Goal: Task Accomplishment & Management: Complete application form

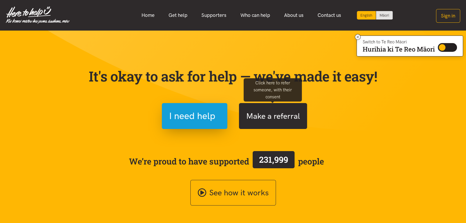
click at [264, 113] on button "Make a referral" at bounding box center [273, 116] width 68 height 26
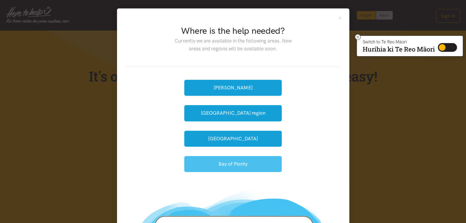
click at [231, 160] on button "Bay of Plenty" at bounding box center [233, 164] width 98 height 16
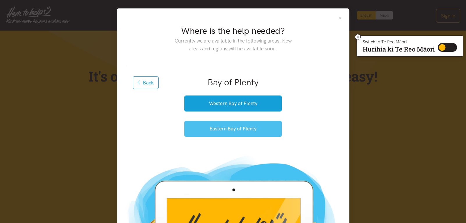
click at [234, 126] on button "Eastern Bay of Plenty" at bounding box center [233, 129] width 98 height 16
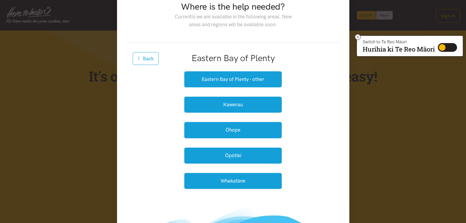
scroll to position [23, 0]
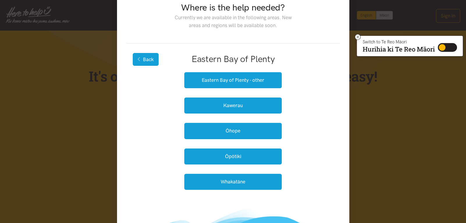
click at [149, 56] on button "Back" at bounding box center [146, 59] width 26 height 13
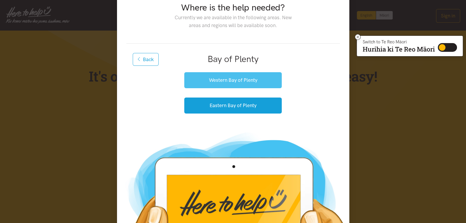
click at [221, 75] on button "Western Bay of Plenty" at bounding box center [233, 80] width 98 height 16
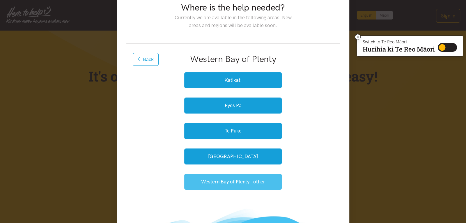
click at [216, 179] on button "Western Bay of Plenty - other" at bounding box center [233, 182] width 98 height 16
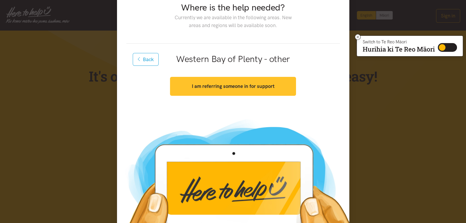
click at [234, 81] on button "I am referring someone in for support" at bounding box center [233, 86] width 126 height 19
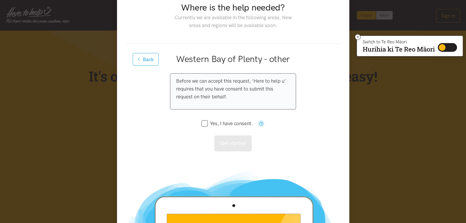
click at [205, 122] on input "Yes, I have consent." at bounding box center [226, 123] width 51 height 5
checkbox input "true"
click at [225, 140] on button "Get started" at bounding box center [233, 143] width 38 height 16
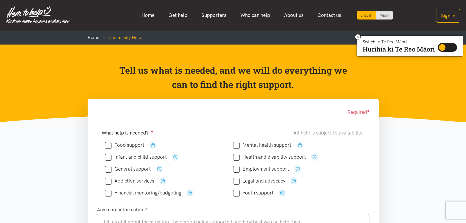
click at [111, 142] on icon at bounding box center [108, 145] width 6 height 6
click at [108, 144] on input "Food support" at bounding box center [124, 145] width 39 height 5
checkbox input "true"
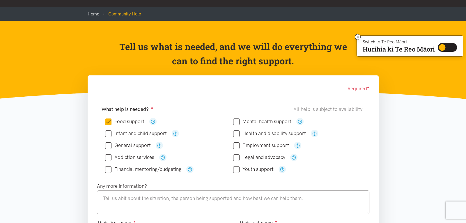
scroll to position [23, 0]
